Goal: Task Accomplishment & Management: Complete application form

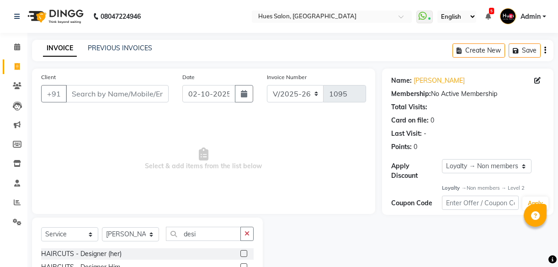
select select "3460"
select select "service"
select select "50867"
select select "1: Object"
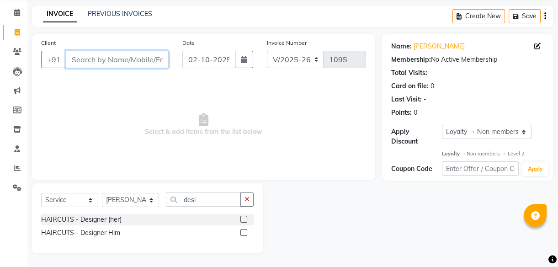
click at [150, 53] on input "Client" at bounding box center [117, 59] width 103 height 17
click at [98, 55] on input "Client" at bounding box center [117, 59] width 103 height 17
click at [18, 33] on icon at bounding box center [17, 32] width 5 height 7
select select "service"
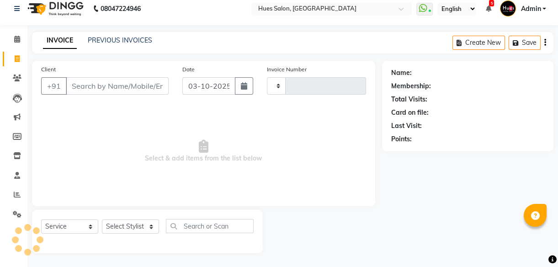
type input "1095"
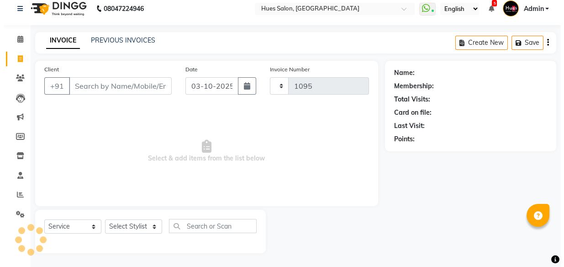
scroll to position [8, 0]
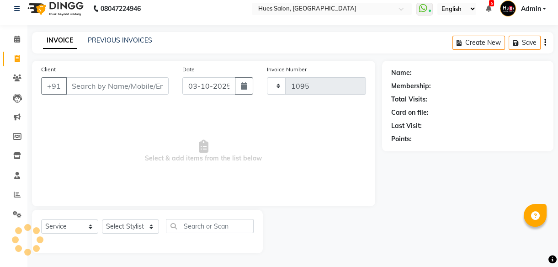
select select "3460"
click at [127, 57] on main "INVOICE PREVIOUS INVOICES Create New Save Client +91 Date [DATE] Invoice Number…" at bounding box center [292, 149] width 530 height 235
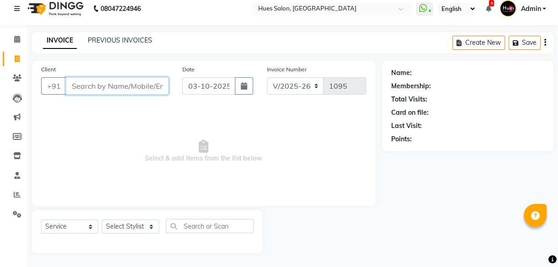
click at [112, 85] on input "Client" at bounding box center [117, 85] width 103 height 17
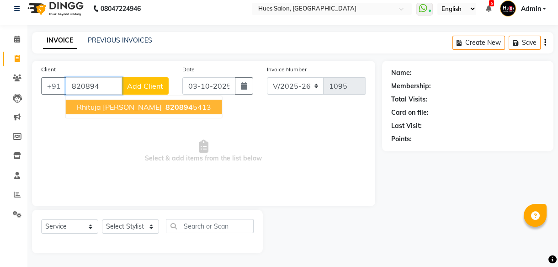
type input "820894"
drag, startPoint x: 106, startPoint y: 87, endPoint x: 0, endPoint y: 98, distance: 107.1
click at [0, 98] on html "08047224946 Select Location × Hues Salon, Kalwa WhatsApp Status ✕ Status: Conne…" at bounding box center [279, 125] width 558 height 267
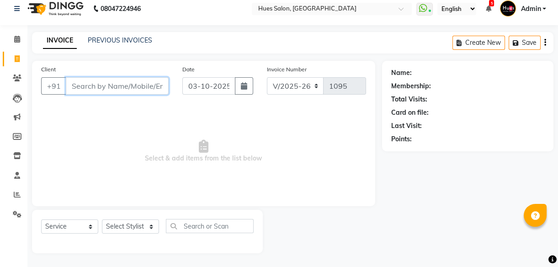
click at [86, 85] on input "Client" at bounding box center [117, 85] width 103 height 17
type input "8856899124"
click at [132, 87] on span "Add Client" at bounding box center [145, 85] width 36 height 9
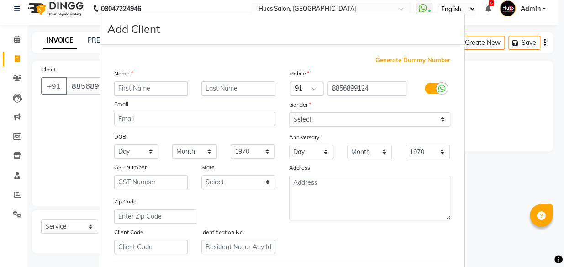
click at [152, 90] on input "text" at bounding box center [151, 88] width 74 height 14
type input "[PERSON_NAME]"
click at [229, 88] on input "text" at bounding box center [238, 88] width 74 height 14
type input "Kaur"
click at [324, 111] on div "Gender" at bounding box center [369, 106] width 175 height 13
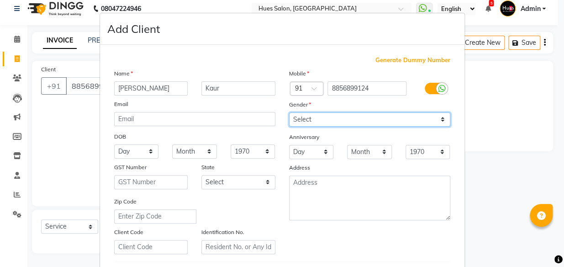
click at [322, 120] on select "Select [DEMOGRAPHIC_DATA] [DEMOGRAPHIC_DATA] Other Prefer Not To Say" at bounding box center [369, 119] width 161 height 14
select select "[DEMOGRAPHIC_DATA]"
click at [289, 112] on select "Select [DEMOGRAPHIC_DATA] [DEMOGRAPHIC_DATA] Other Prefer Not To Say" at bounding box center [369, 119] width 161 height 14
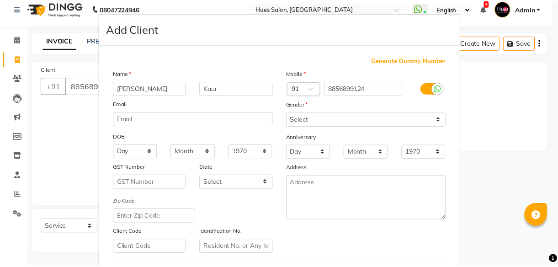
scroll to position [158, 0]
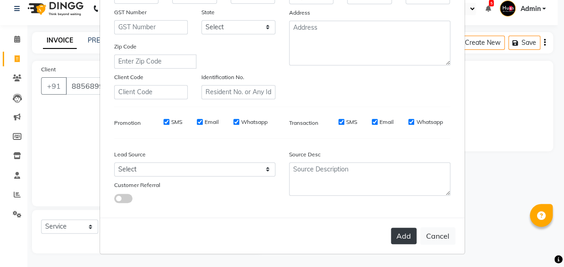
click at [404, 238] on button "Add" at bounding box center [404, 236] width 26 height 16
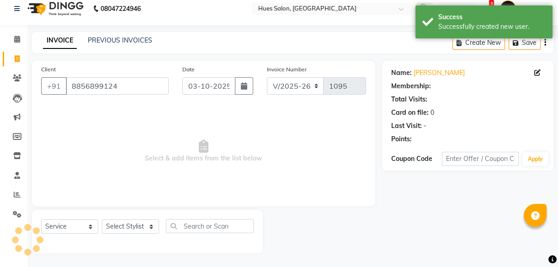
select select "1: Object"
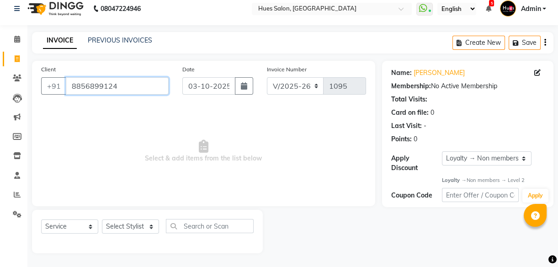
drag, startPoint x: 131, startPoint y: 88, endPoint x: 0, endPoint y: 97, distance: 131.0
click at [0, 97] on html "08047224946 Select Location × Hues Salon, Kalwa WhatsApp Status ✕ Status: Conne…" at bounding box center [279, 125] width 558 height 267
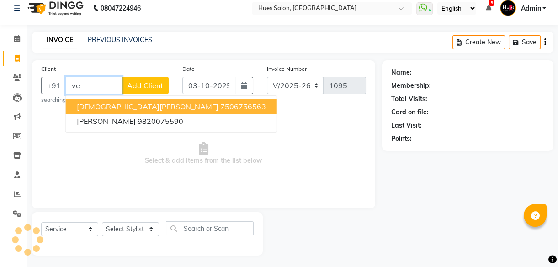
type input "v"
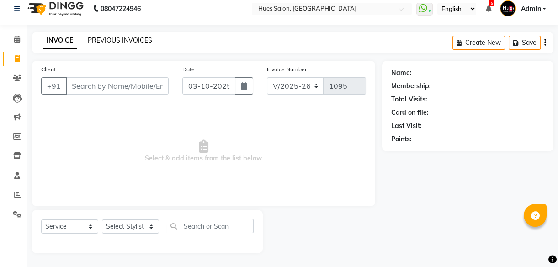
click at [124, 39] on link "PREVIOUS INVOICES" at bounding box center [120, 40] width 64 height 8
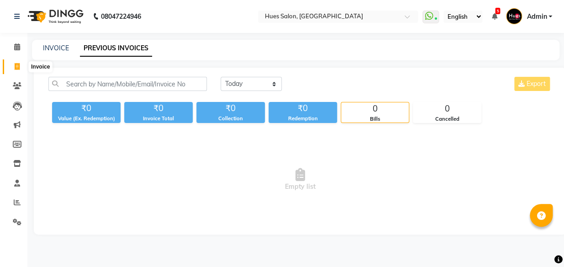
click at [16, 64] on icon at bounding box center [17, 66] width 5 height 7
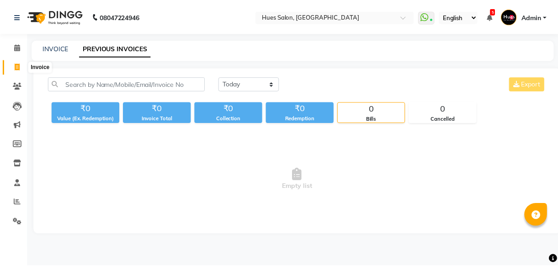
scroll to position [8, 0]
select select "service"
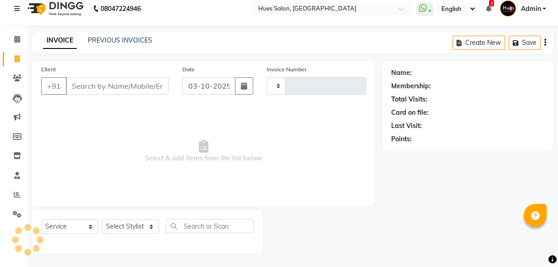
type input "1095"
select select "3460"
